Goal: Transaction & Acquisition: Register for event/course

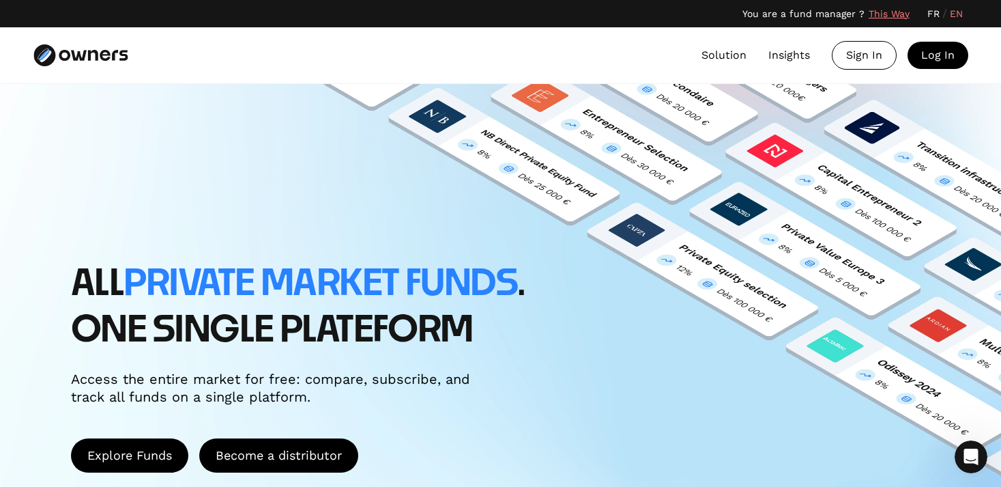
click at [715, 51] on link "Solution" at bounding box center [724, 55] width 45 height 16
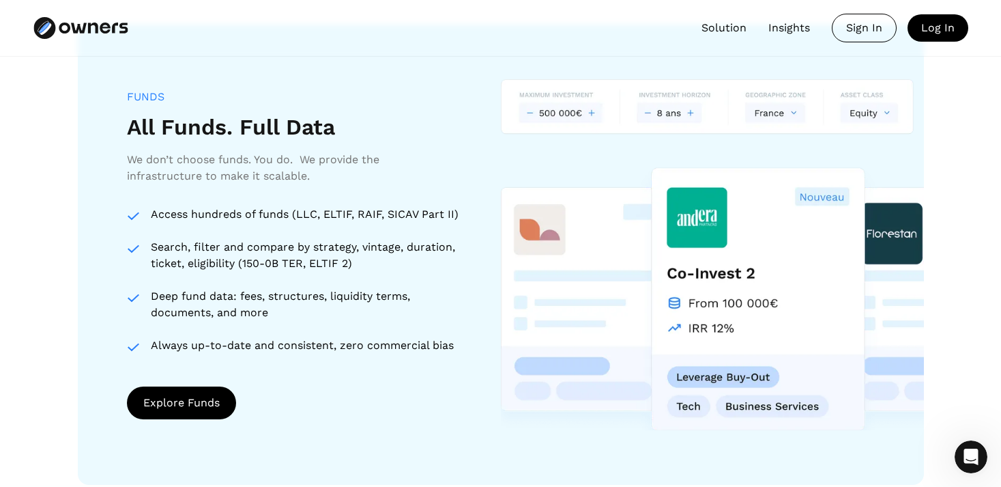
scroll to position [1237, 0]
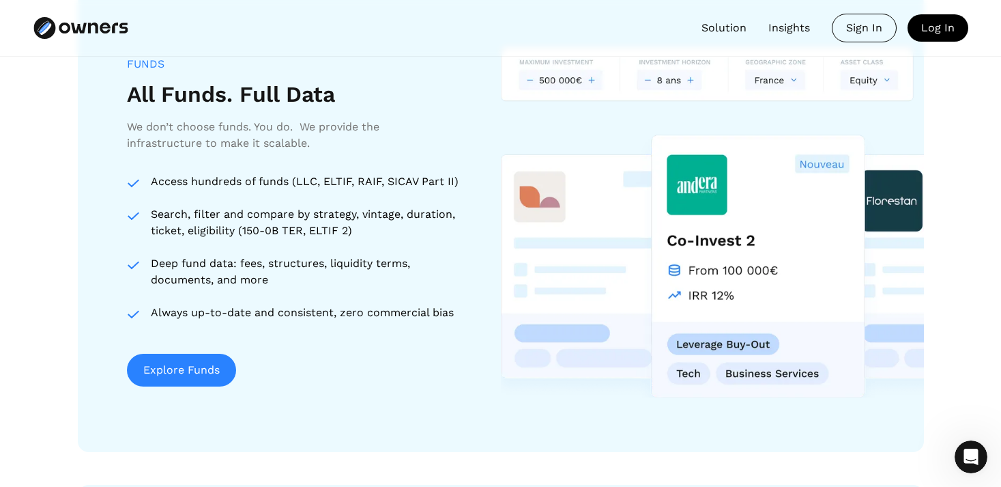
click at [173, 369] on div "Explore Funds" at bounding box center [181, 370] width 76 height 16
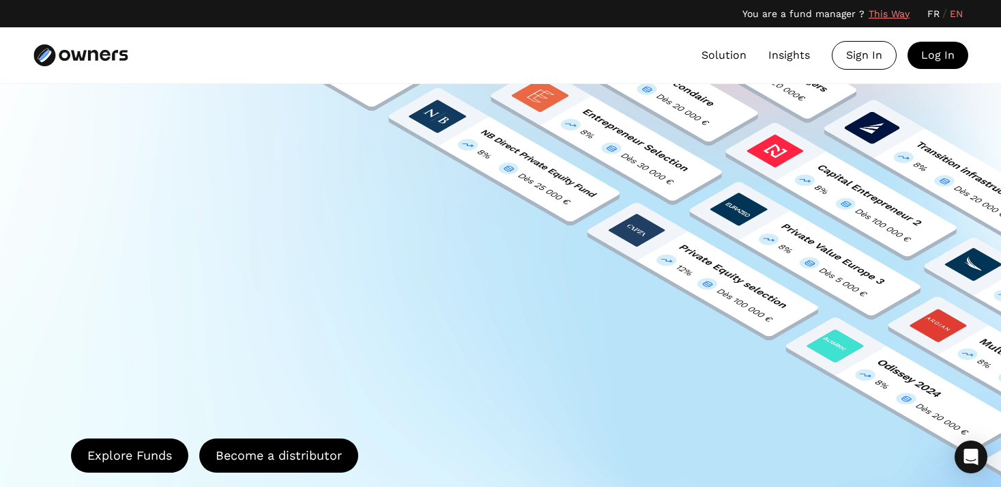
scroll to position [1237, 0]
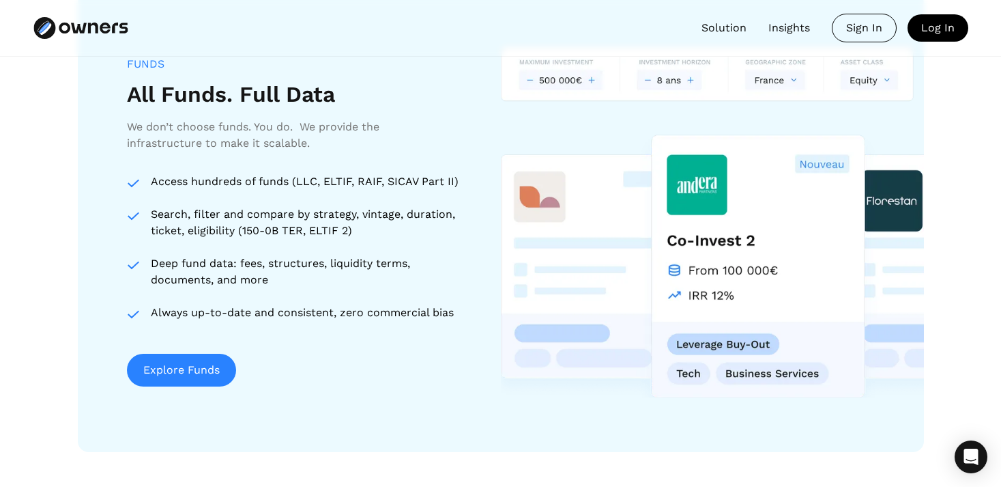
click at [166, 377] on div "Explore Funds" at bounding box center [181, 370] width 76 height 16
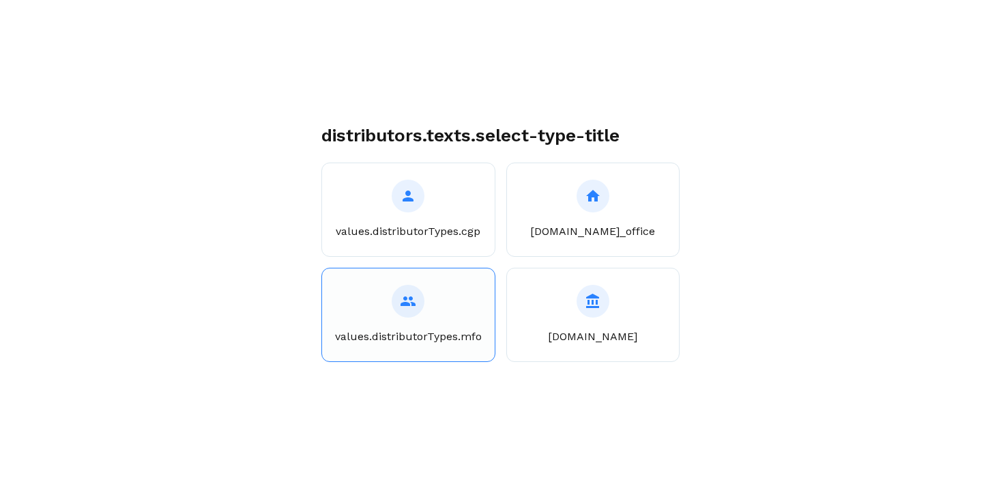
click at [370, 310] on button "values.distributorTypes.mfo" at bounding box center [408, 315] width 174 height 94
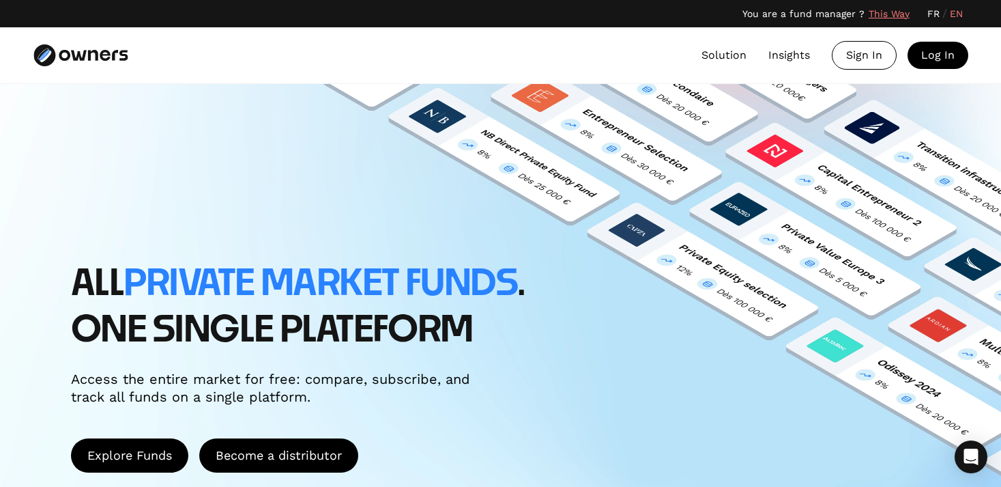
click at [730, 57] on link "Solution" at bounding box center [724, 55] width 45 height 16
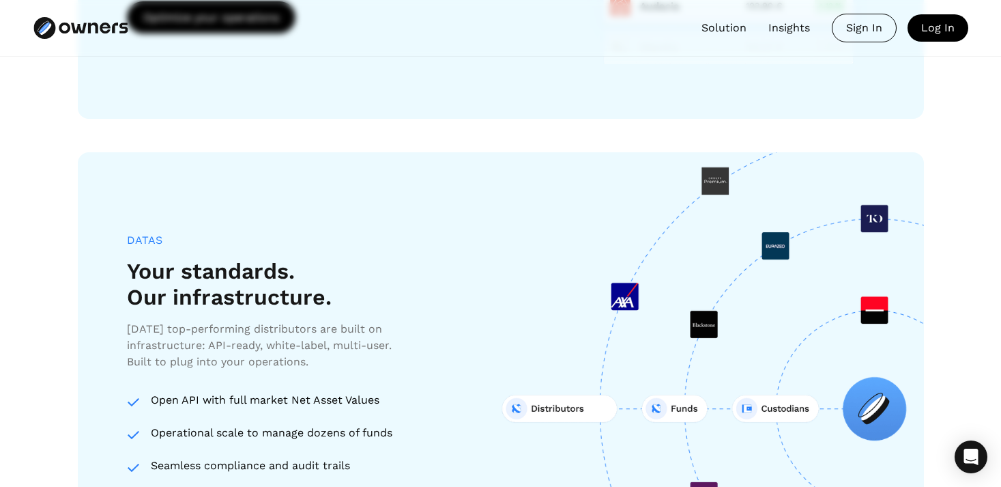
scroll to position [1962, 0]
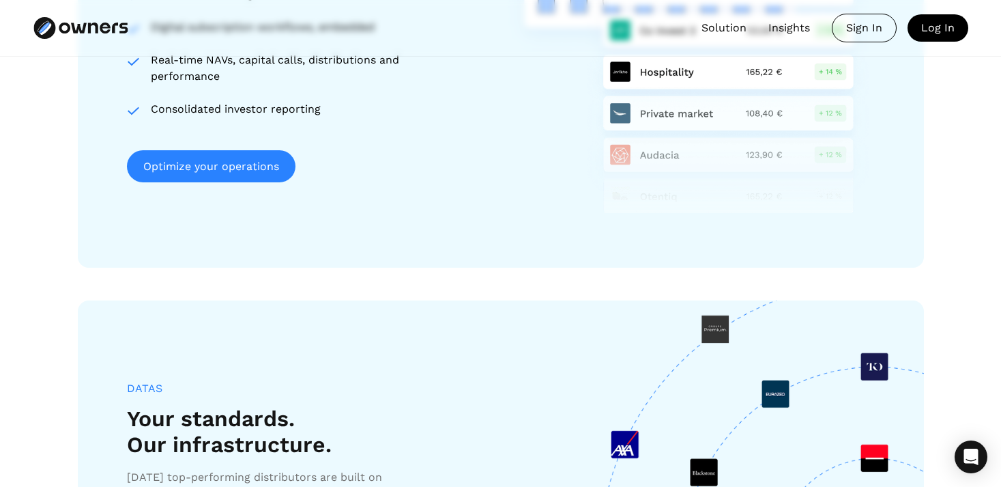
click at [192, 161] on link "Optimize your operations" at bounding box center [211, 166] width 169 height 32
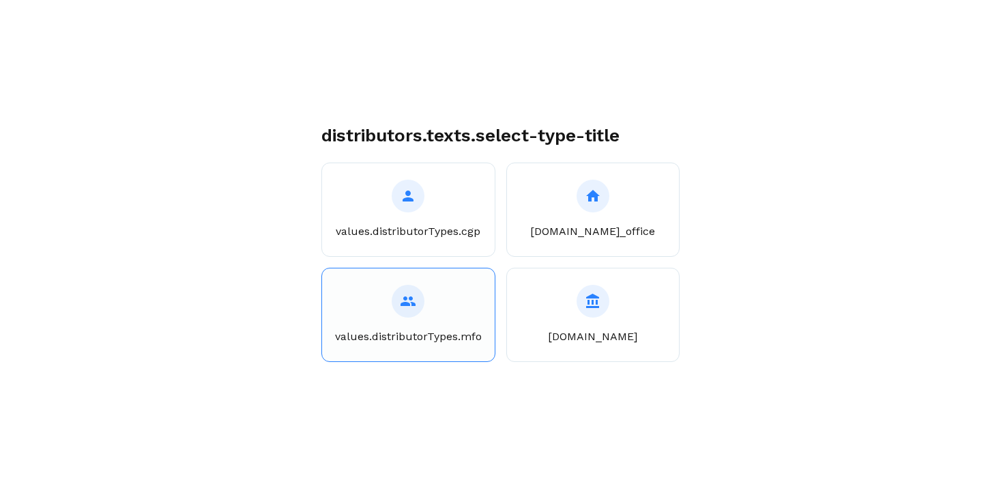
click at [401, 289] on div at bounding box center [408, 301] width 33 height 33
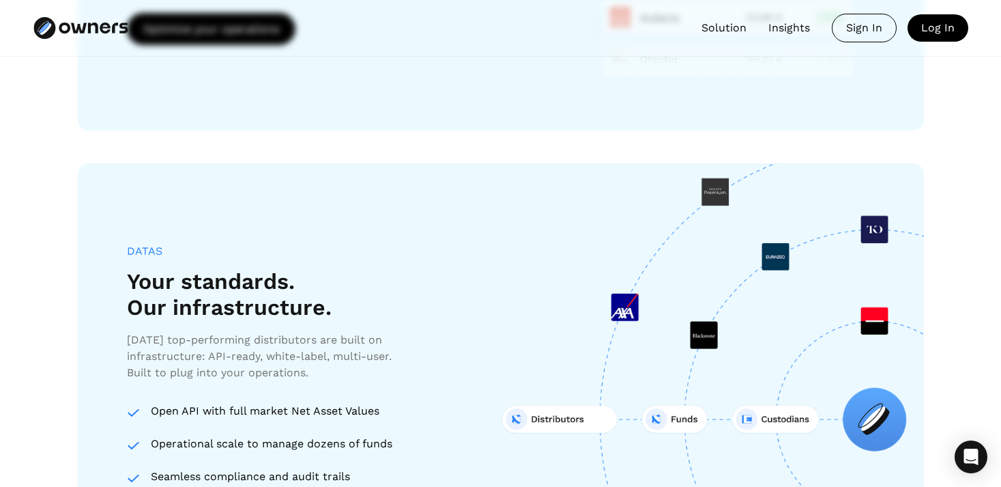
scroll to position [2290, 0]
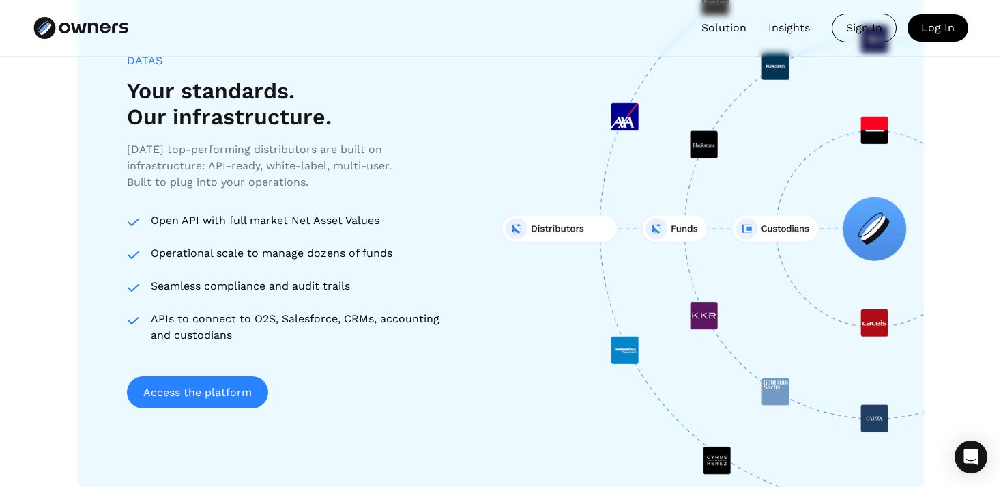
click at [204, 398] on link "Access the platform" at bounding box center [197, 392] width 141 height 32
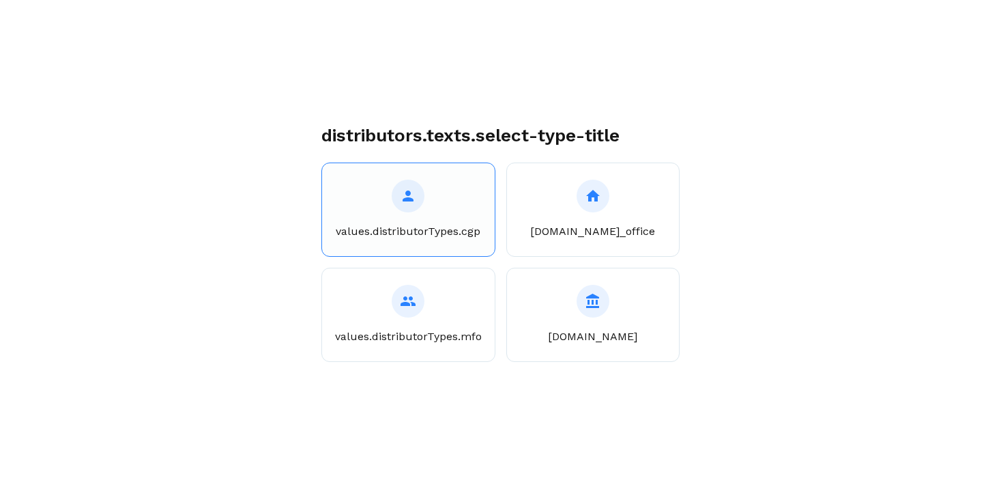
click at [426, 253] on button "values.distributorTypes.cgp" at bounding box center [408, 209] width 174 height 94
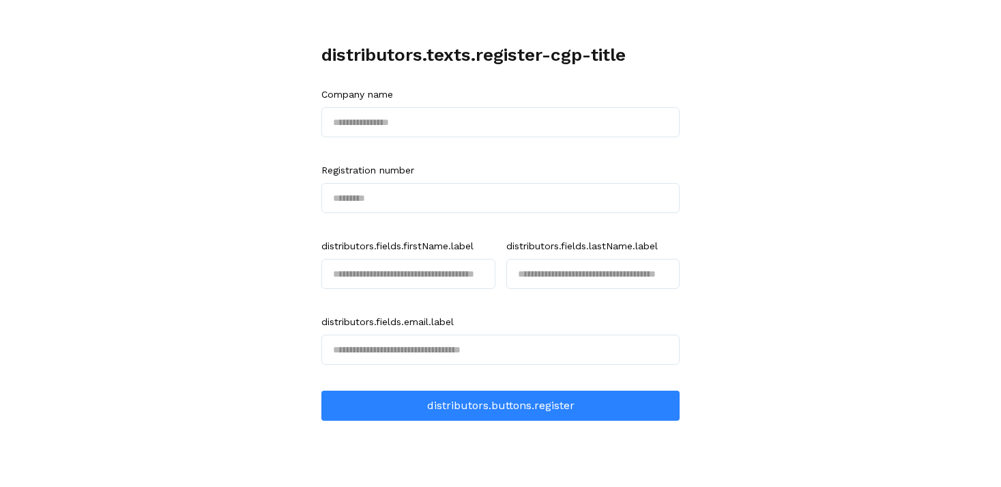
click at [387, 245] on span "distributors.fields.firstName.label" at bounding box center [397, 246] width 152 height 14
click at [179, 224] on div "distributors.texts.register-cgp-title Company name Registration number distribu…" at bounding box center [500, 243] width 1001 height 487
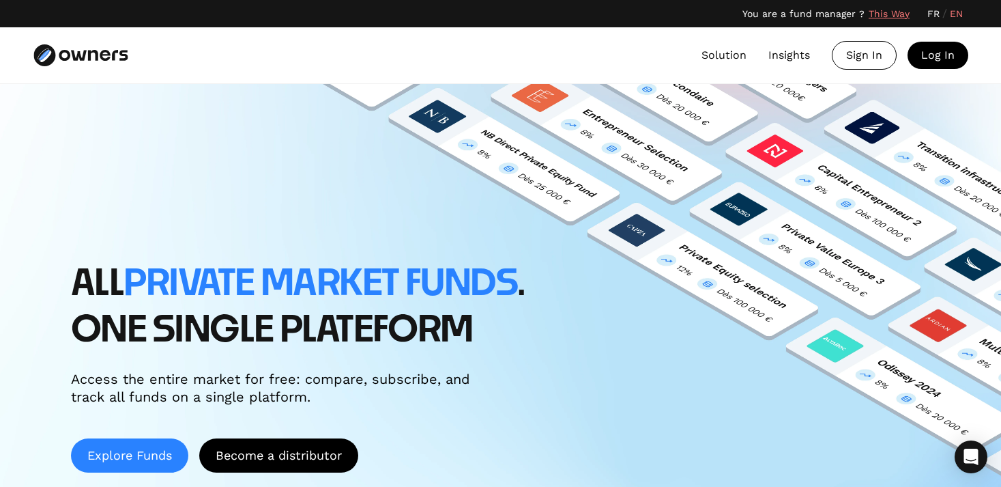
click at [96, 448] on link "Explore Funds" at bounding box center [129, 455] width 117 height 34
